Goal: Task Accomplishment & Management: Manage account settings

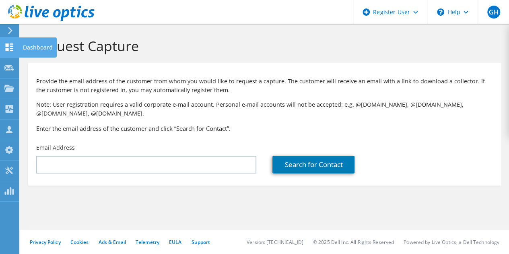
click at [8, 45] on use at bounding box center [10, 47] width 8 height 8
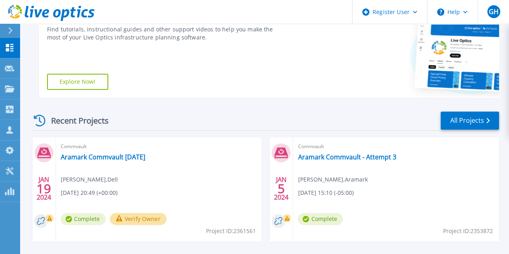
scroll to position [161, 0]
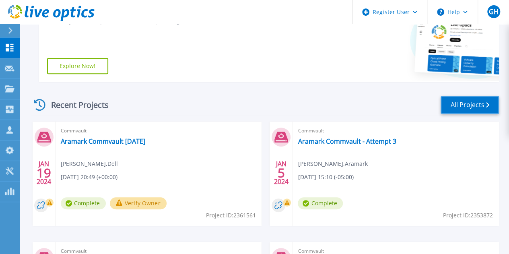
click at [464, 104] on link "All Projects" at bounding box center [470, 105] width 58 height 18
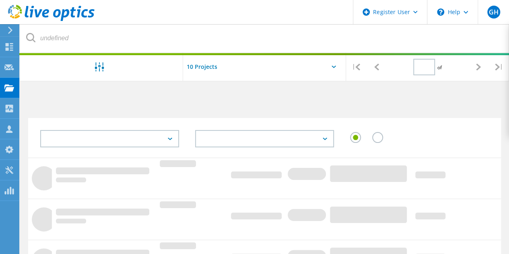
type input "1"
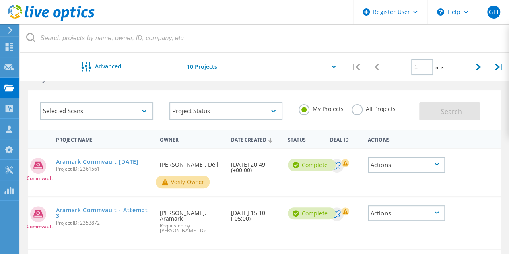
scroll to position [40, 0]
